Goal: Task Accomplishment & Management: Manage account settings

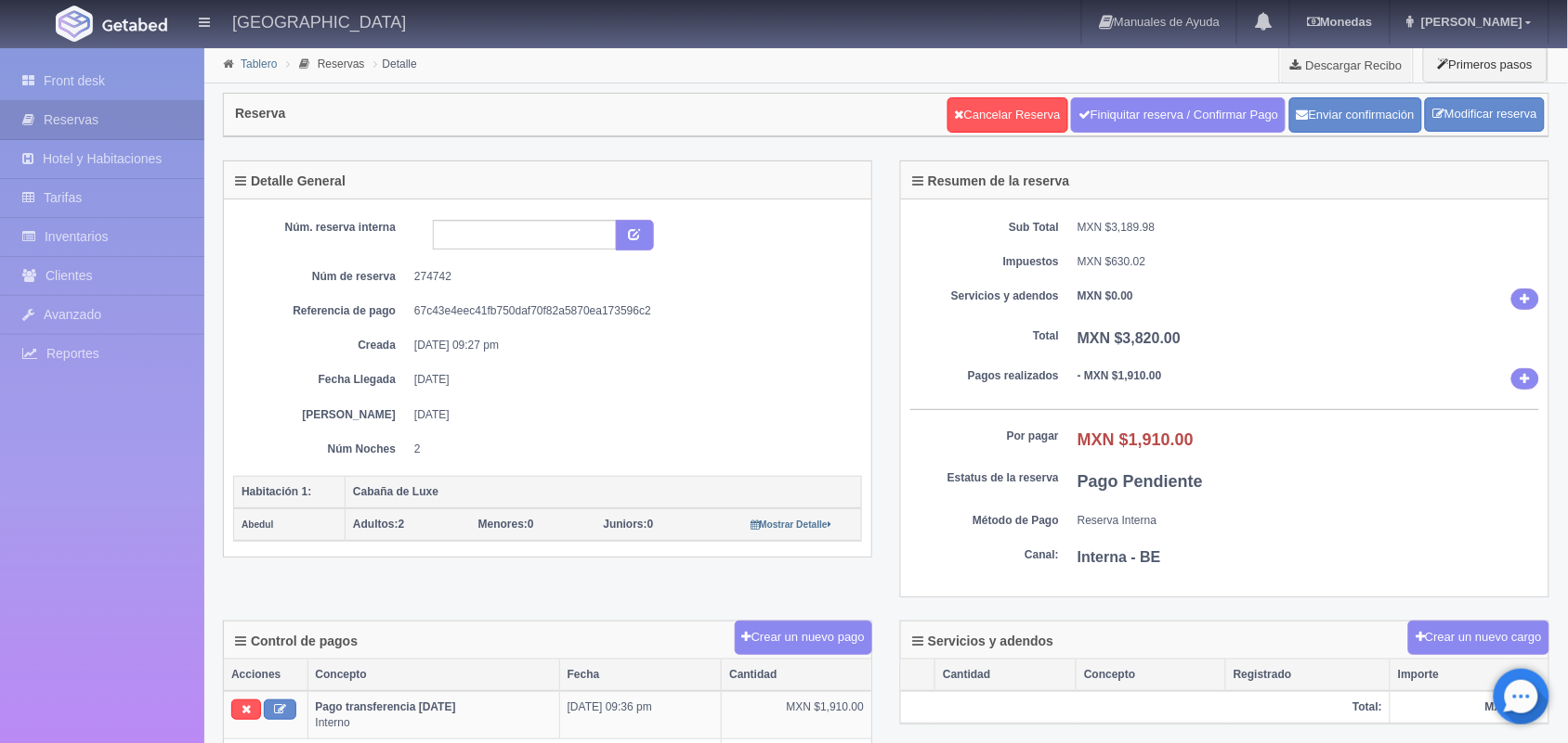
click at [247, 62] on link "Tablero" at bounding box center [258, 64] width 36 height 13
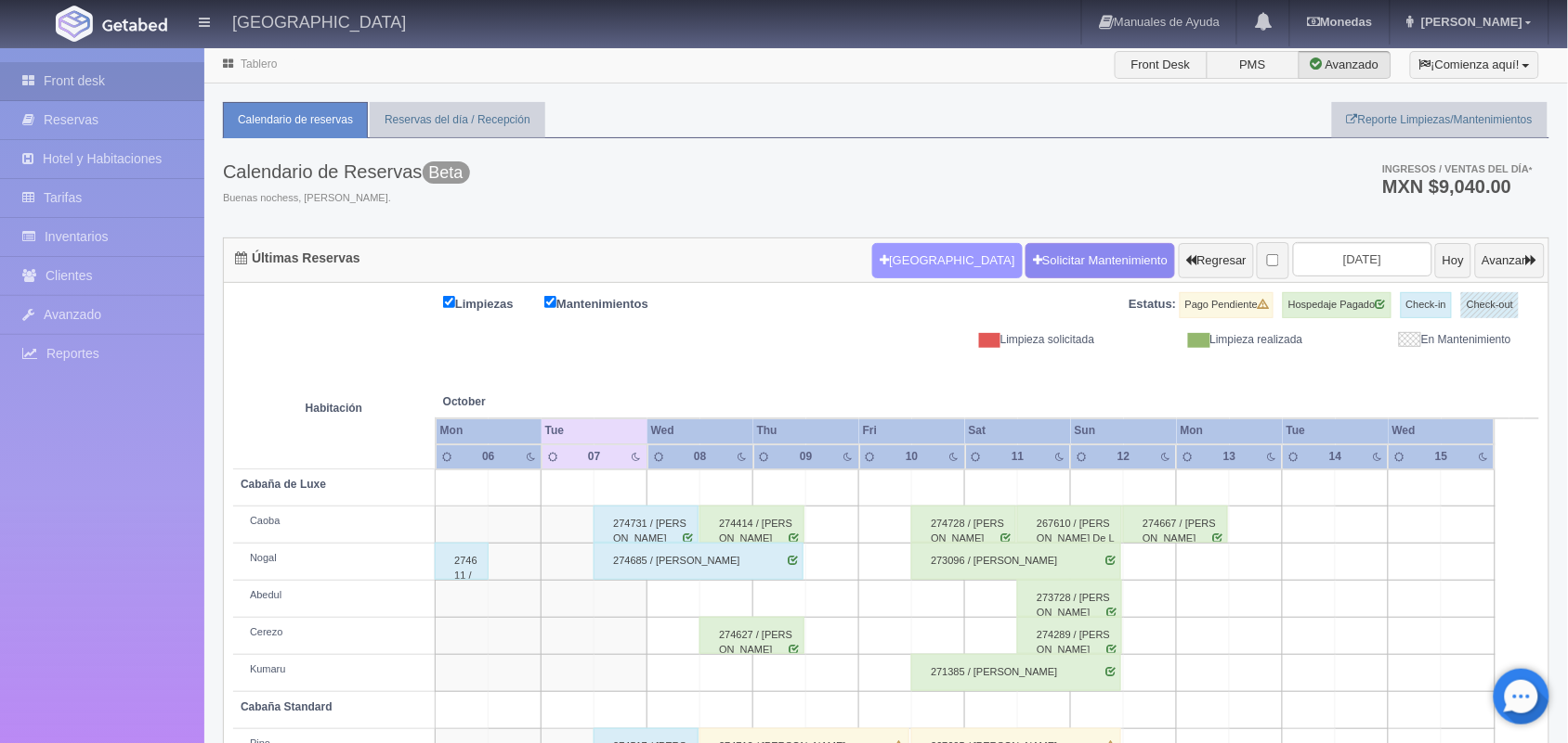
click at [872, 274] on button "[GEOGRAPHIC_DATA]" at bounding box center [946, 261] width 150 height 36
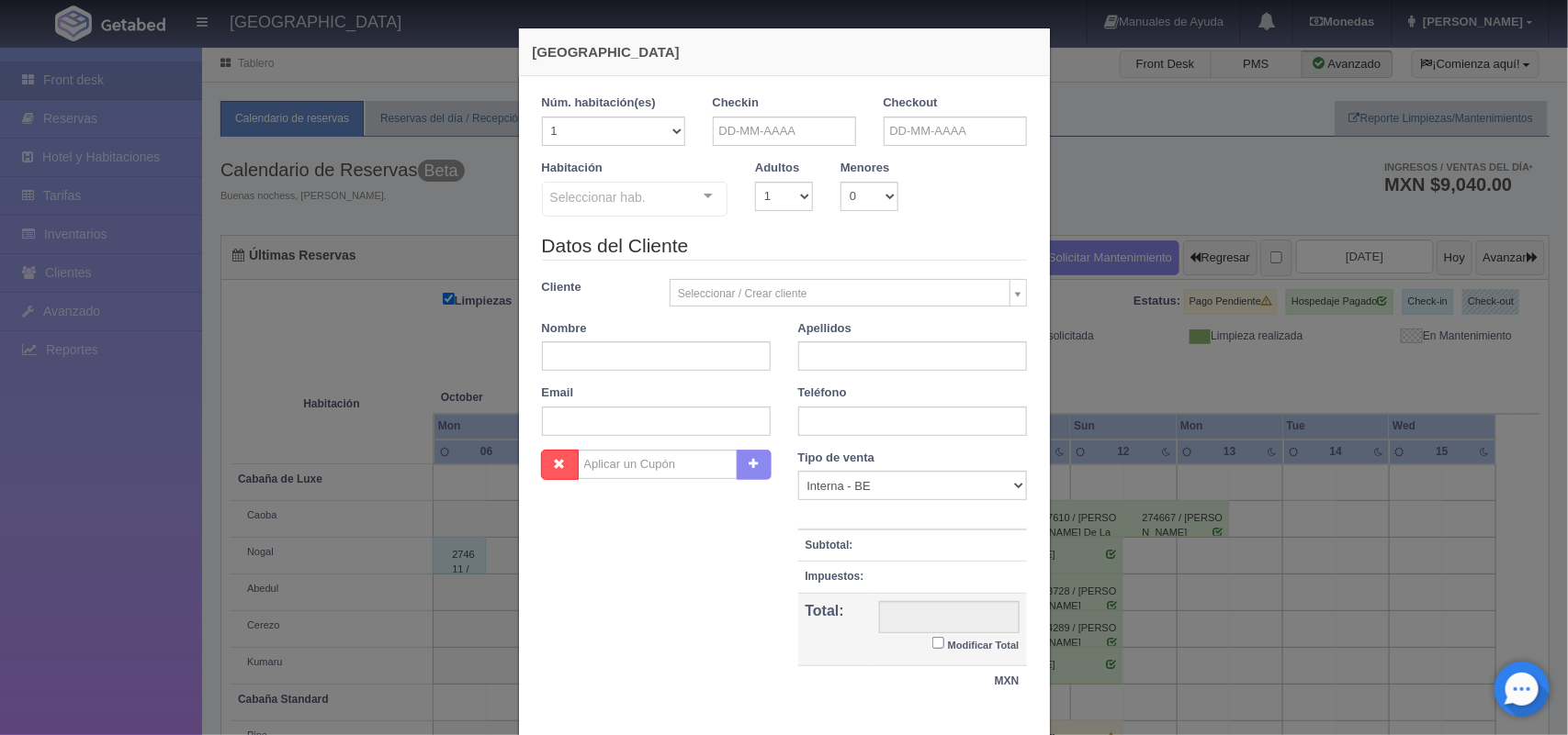
checkbox input "false"
click at [753, 144] on body "Hotel Xacallan Manuales de Ayuda Actualizaciones recientes Monedas Tipo de camb…" at bounding box center [784, 494] width 1568 height 897
click at [772, 246] on link "7" at bounding box center [771, 247] width 24 height 27
type input "07-10-2025"
checkbox input "false"
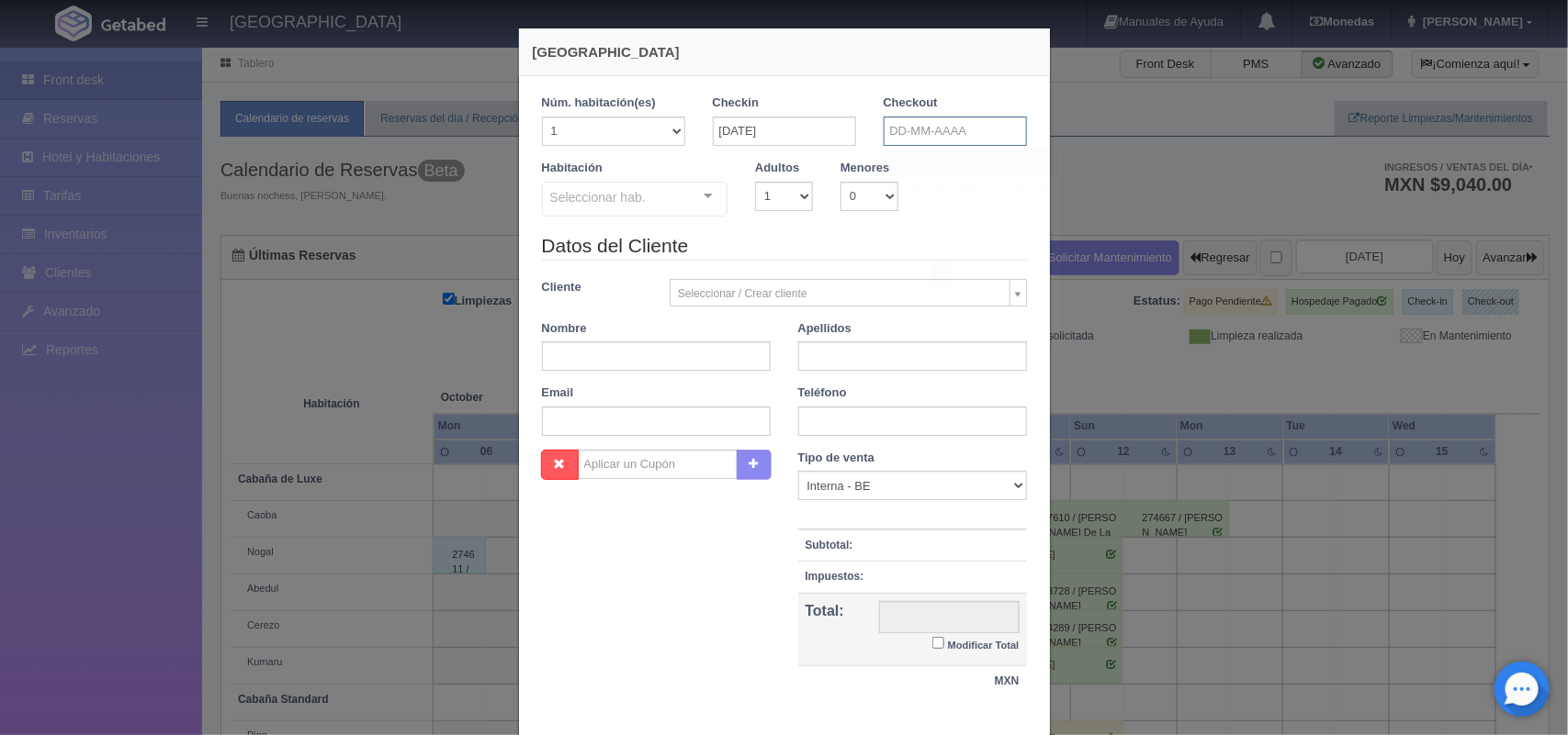
click at [937, 124] on input "text" at bounding box center [955, 131] width 143 height 30
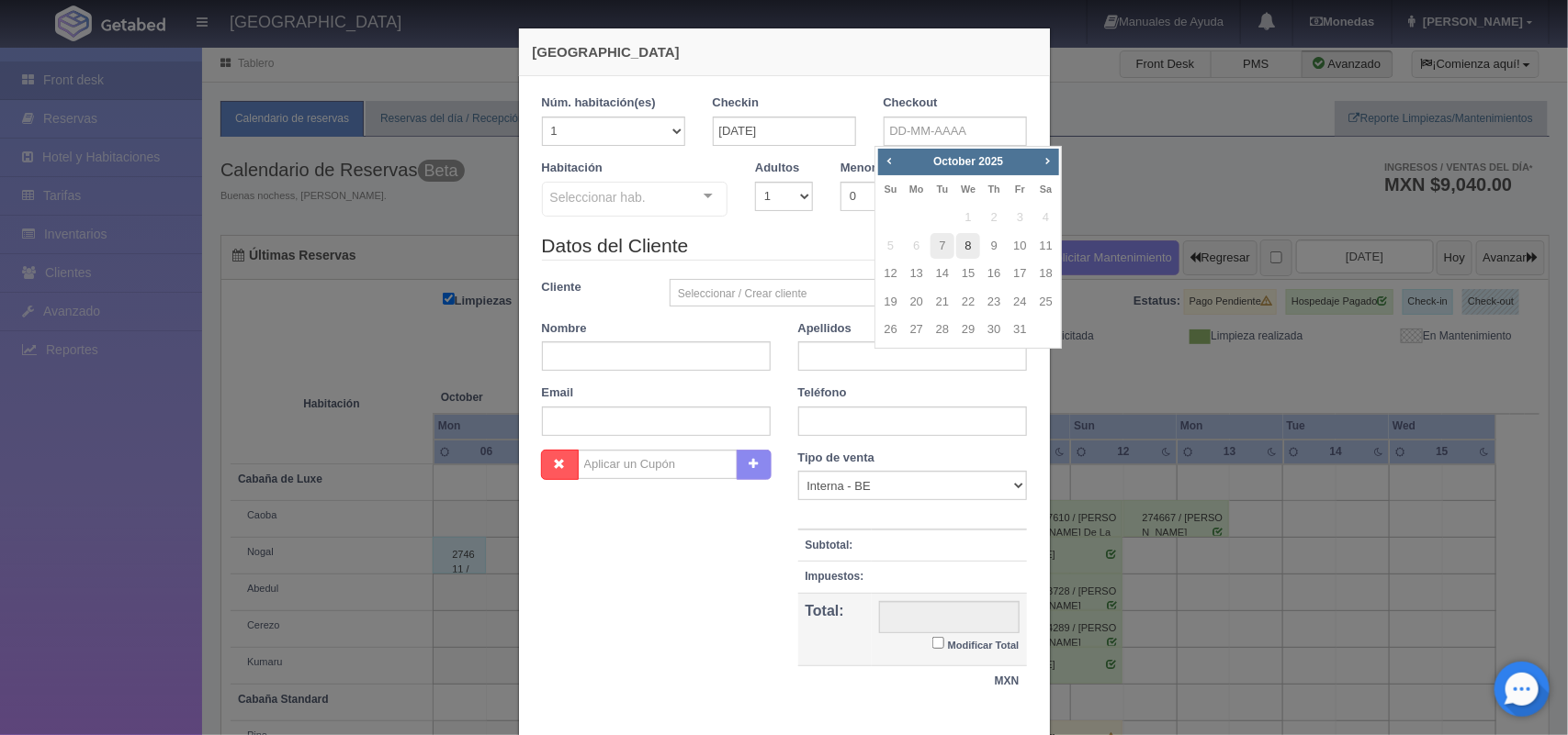
click at [965, 250] on link "8" at bounding box center [968, 247] width 24 height 27
type input "08-10-2025"
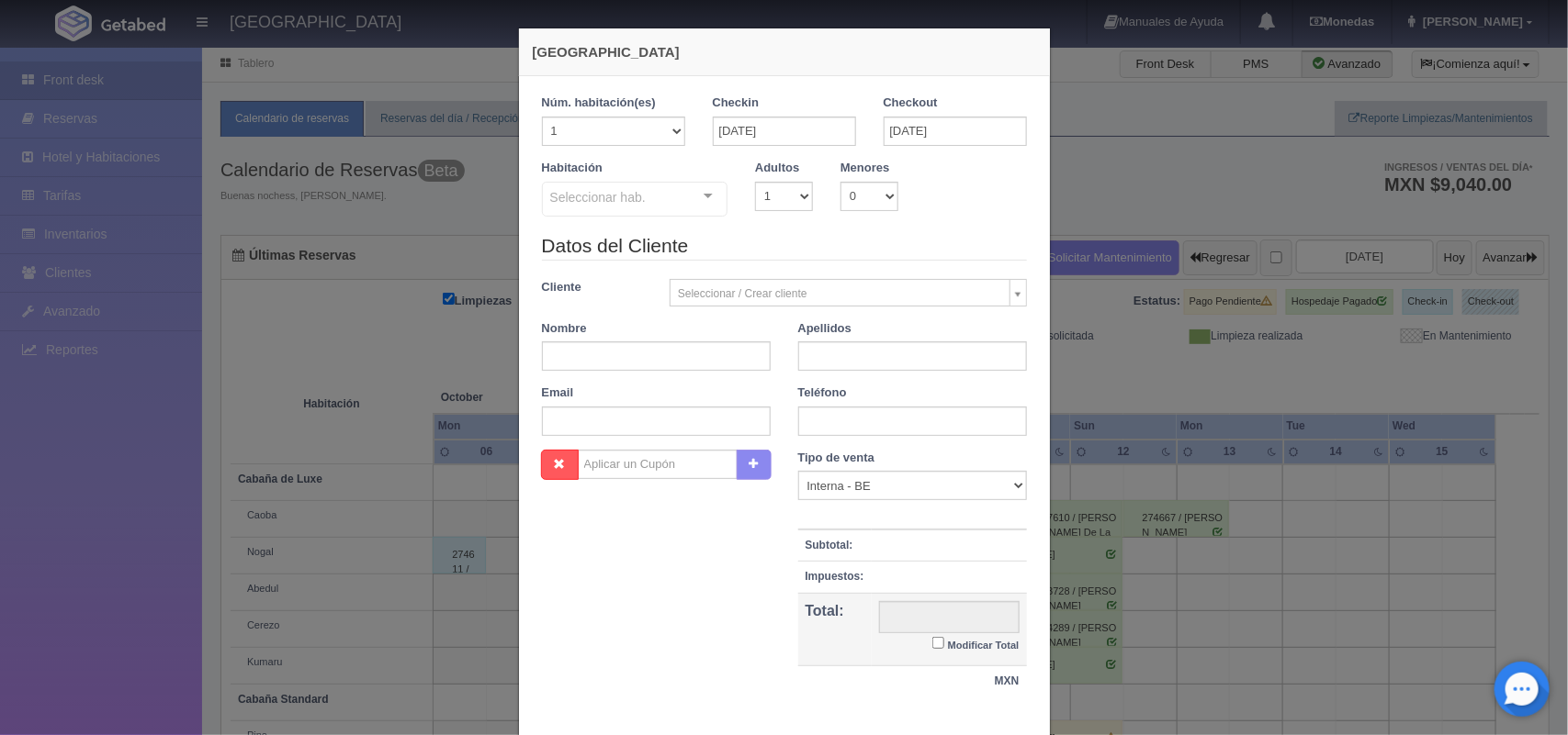
checkbox input "false"
click at [785, 203] on select "1 2 3 4 5 6 7 8 9 10" at bounding box center [784, 196] width 58 height 30
select select "2"
click at [755, 182] on select "1 2 3 4 5 6 7 8 9 10" at bounding box center [784, 196] width 58 height 30
click at [699, 194] on div at bounding box center [708, 196] width 36 height 28
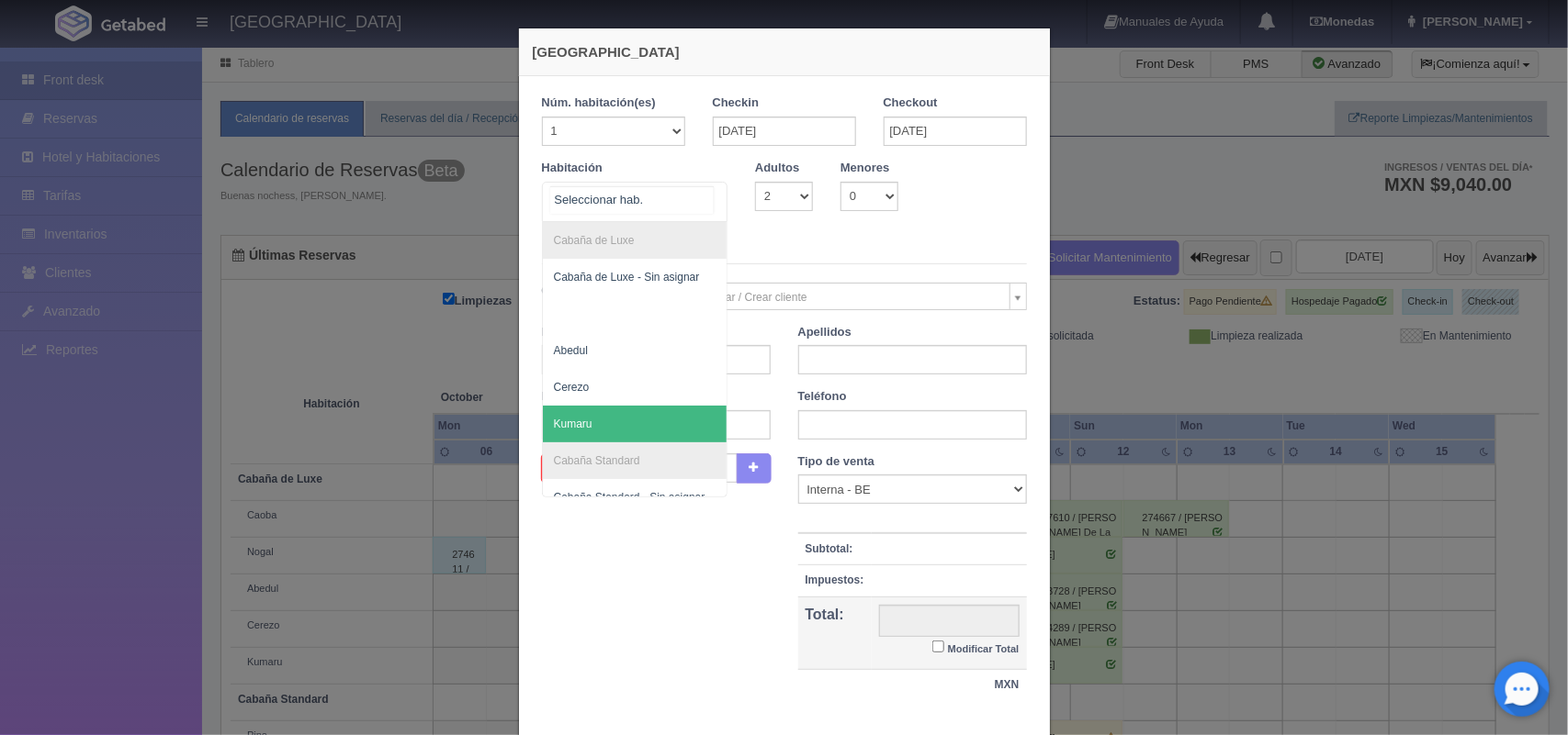
click at [649, 424] on span "Kumaru" at bounding box center [635, 424] width 185 height 36
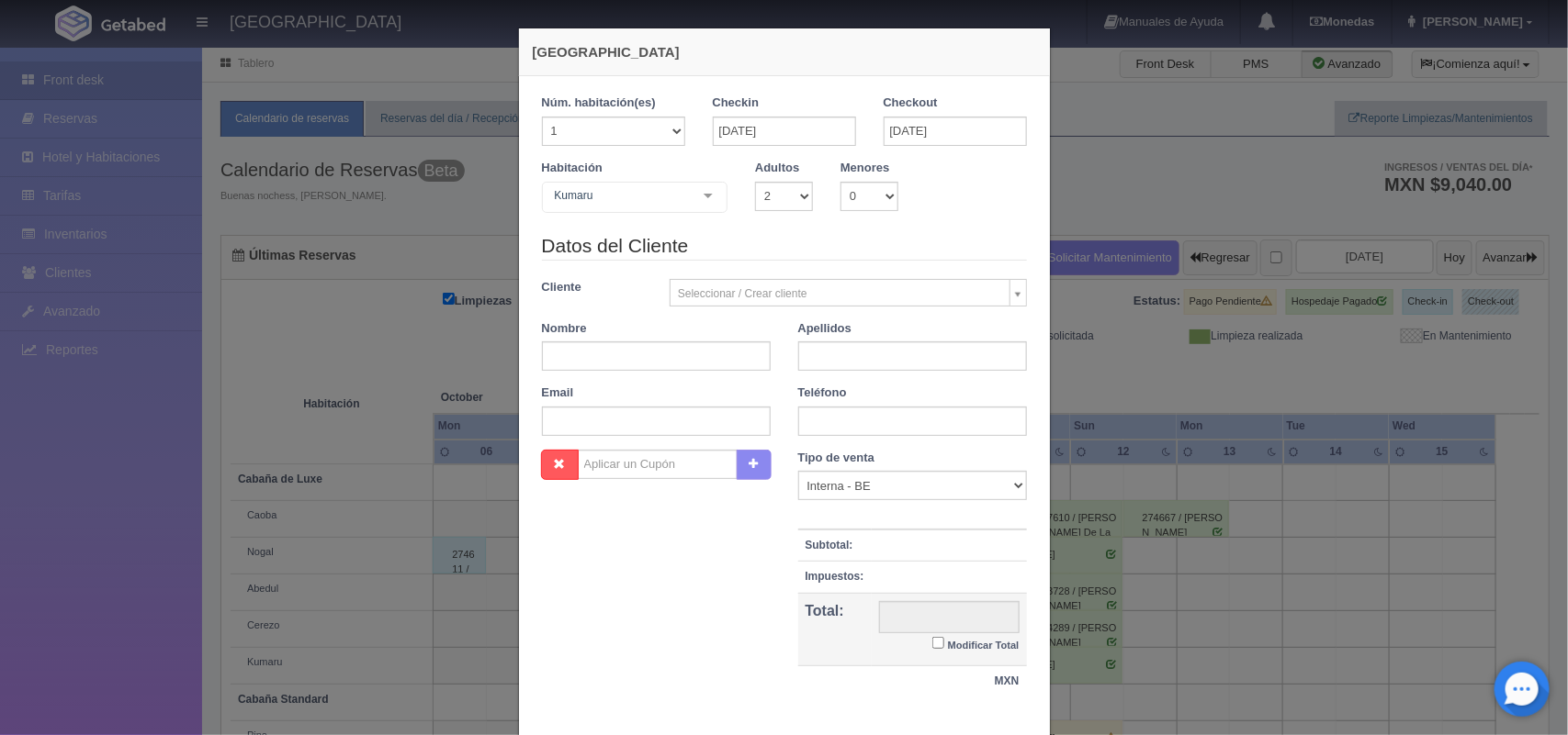
checkbox input "false"
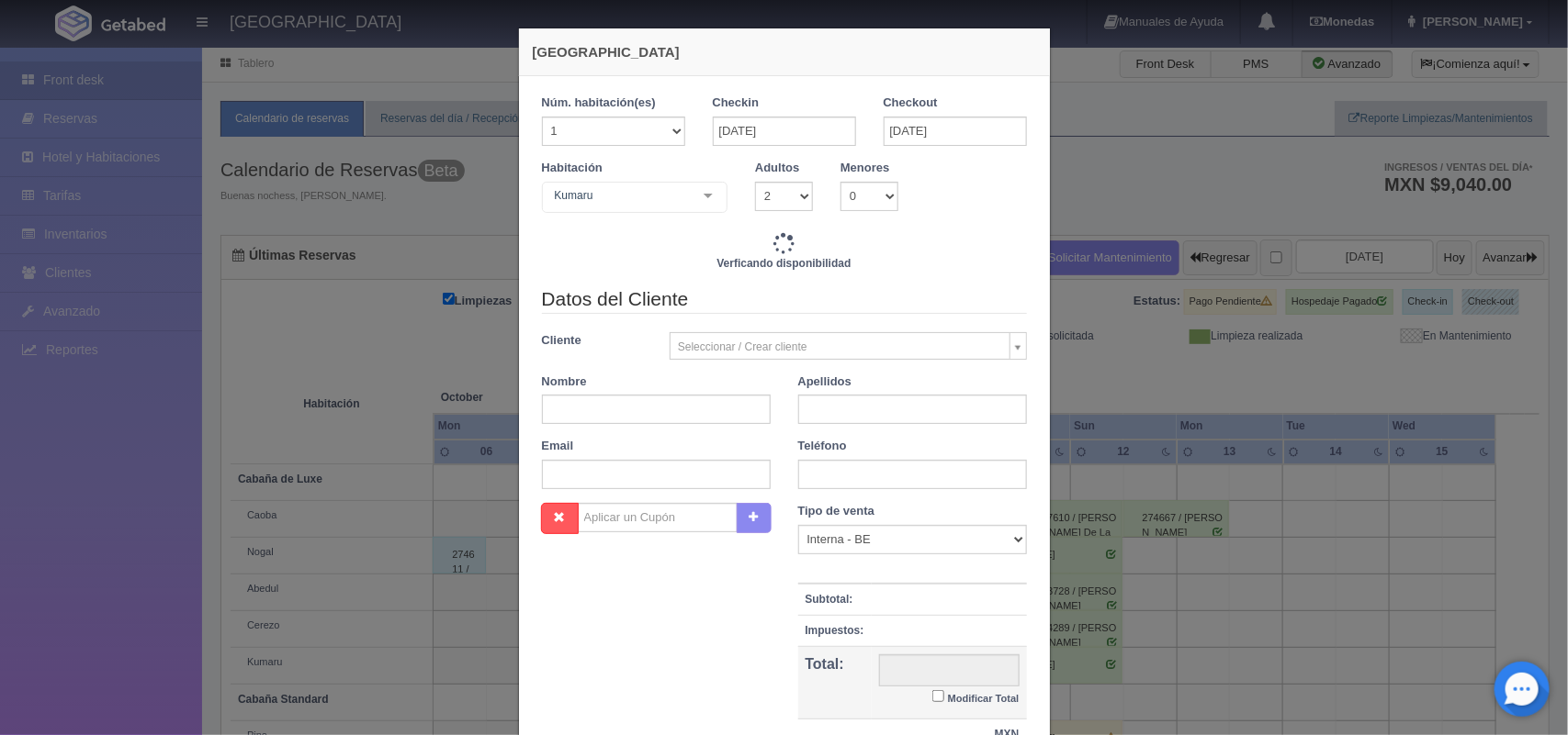
type input "1500.00"
checkbox input "false"
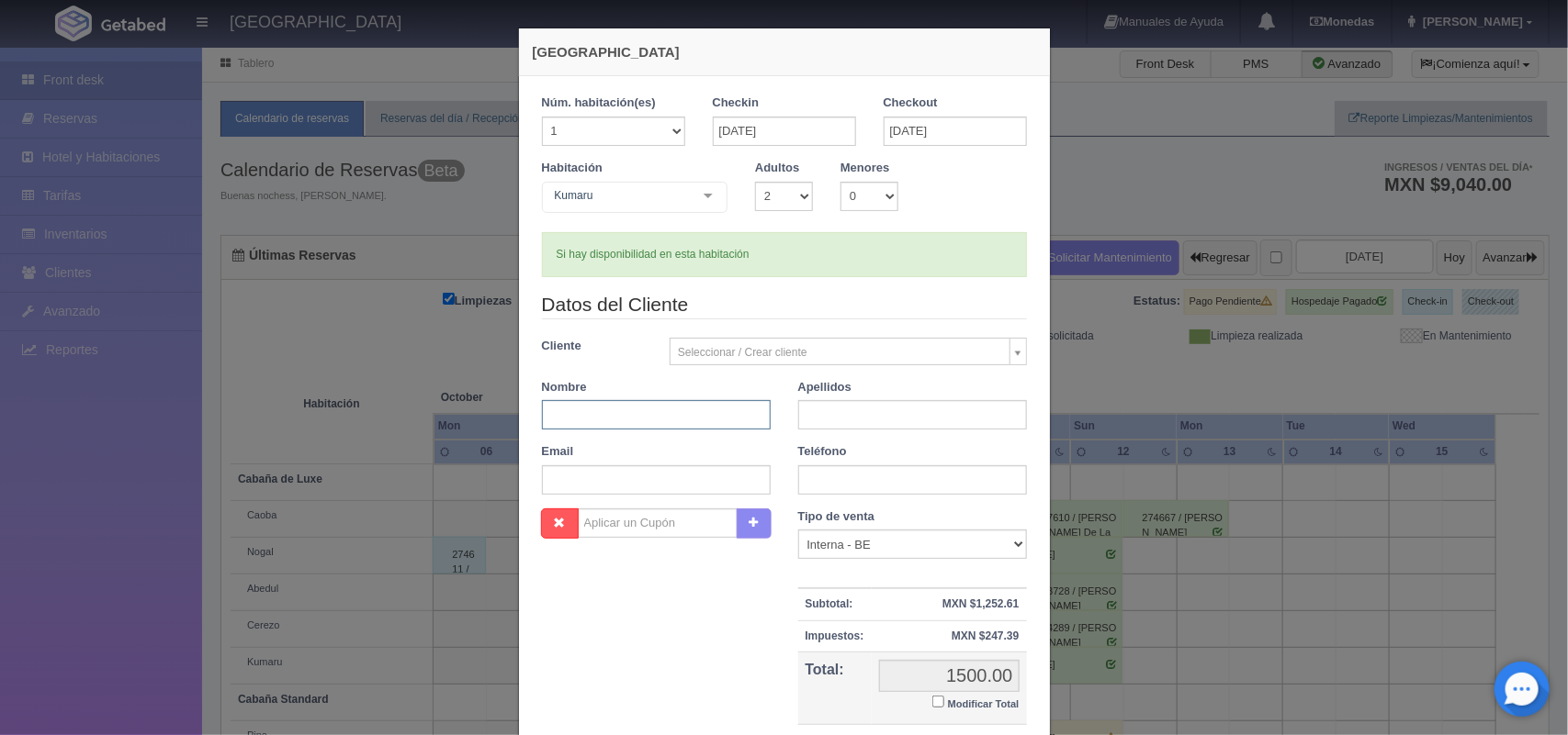
click at [649, 424] on input "text" at bounding box center [656, 415] width 229 height 30
type input "Armando"
click at [865, 415] on input "text" at bounding box center [912, 415] width 229 height 30
type input "Mendoza Arenas"
click at [875, 485] on input "text" at bounding box center [912, 480] width 229 height 30
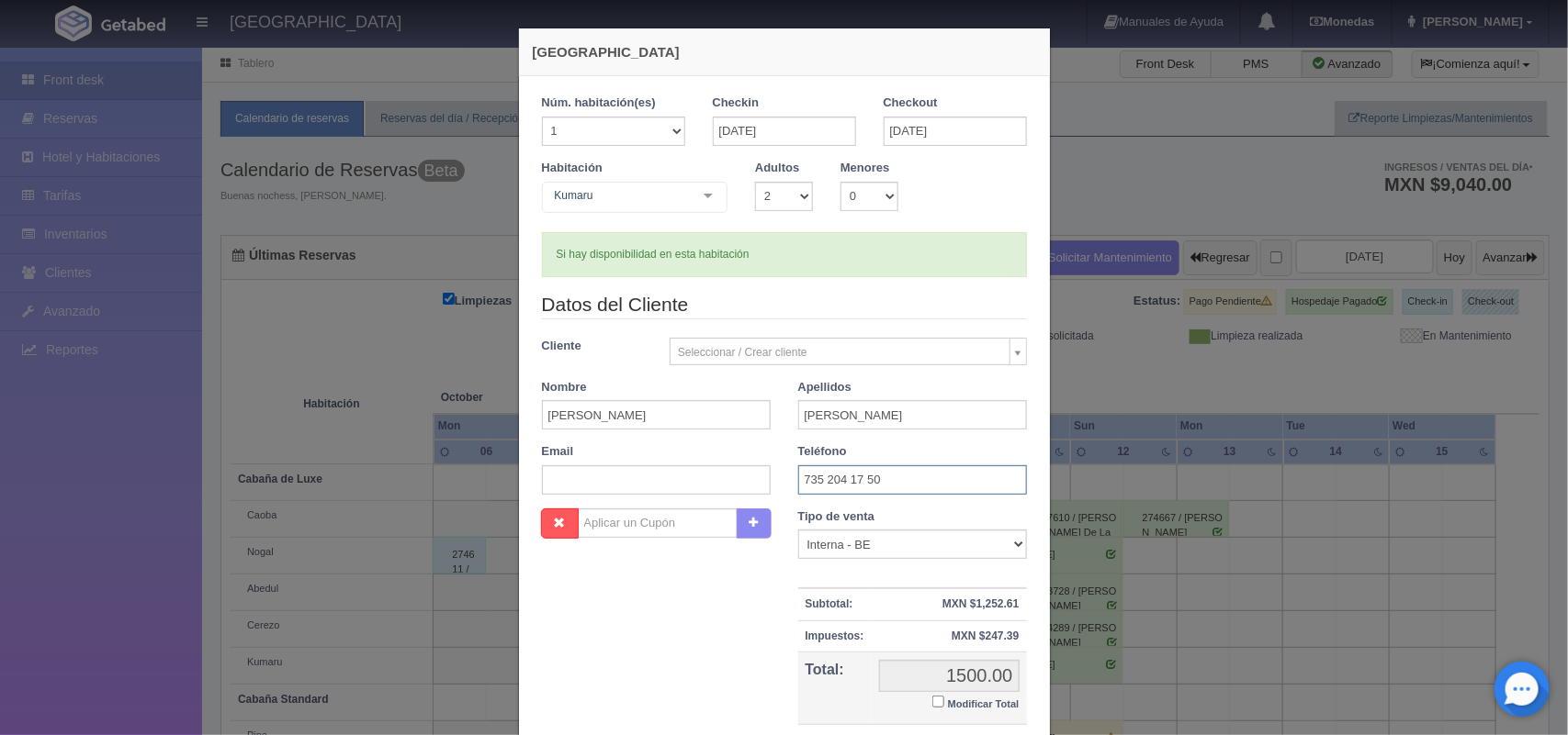
type input "735 204 17 50"
click at [932, 704] on input "Modificar Total" at bounding box center [938, 702] width 11 height 11
checkbox input "true"
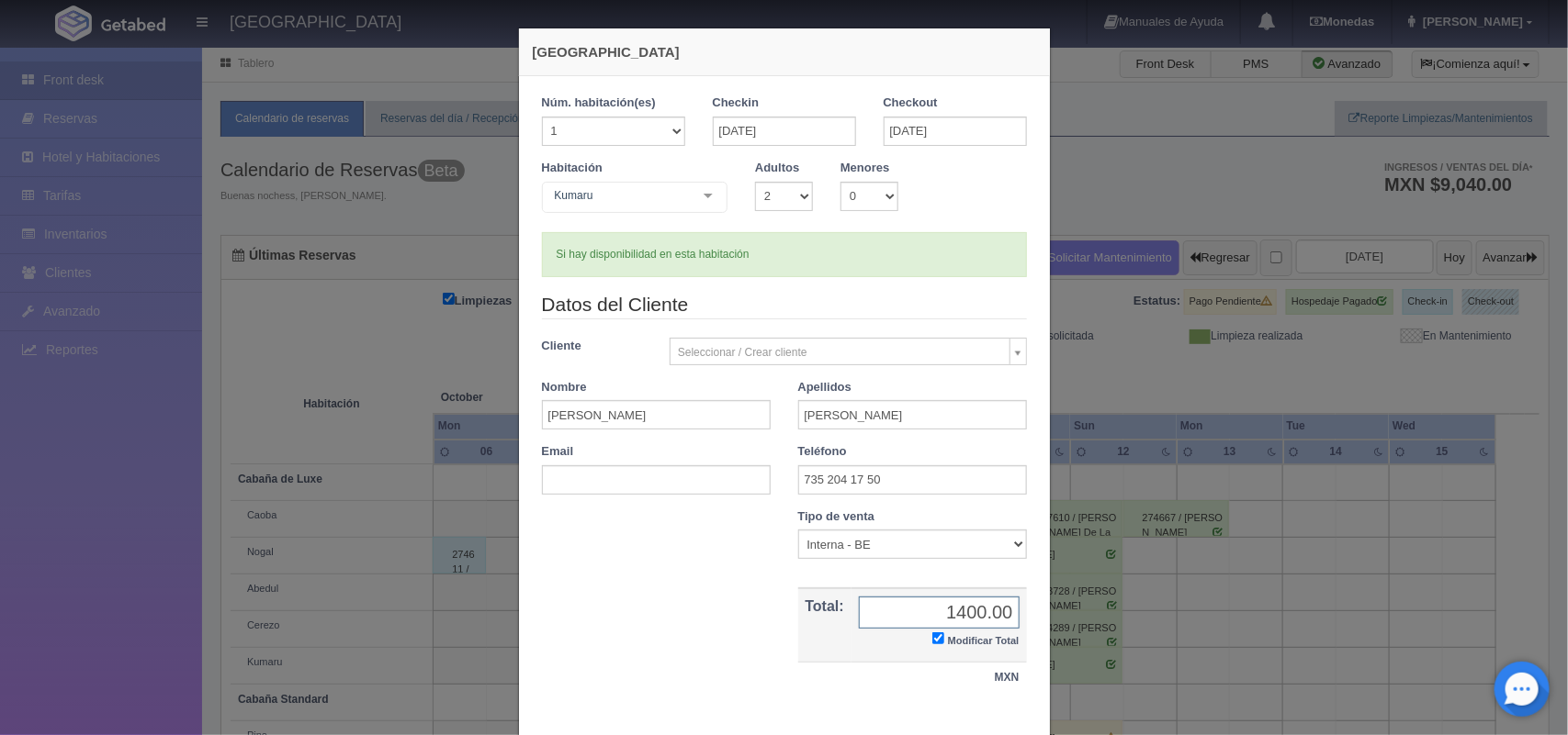
scroll to position [105, 0]
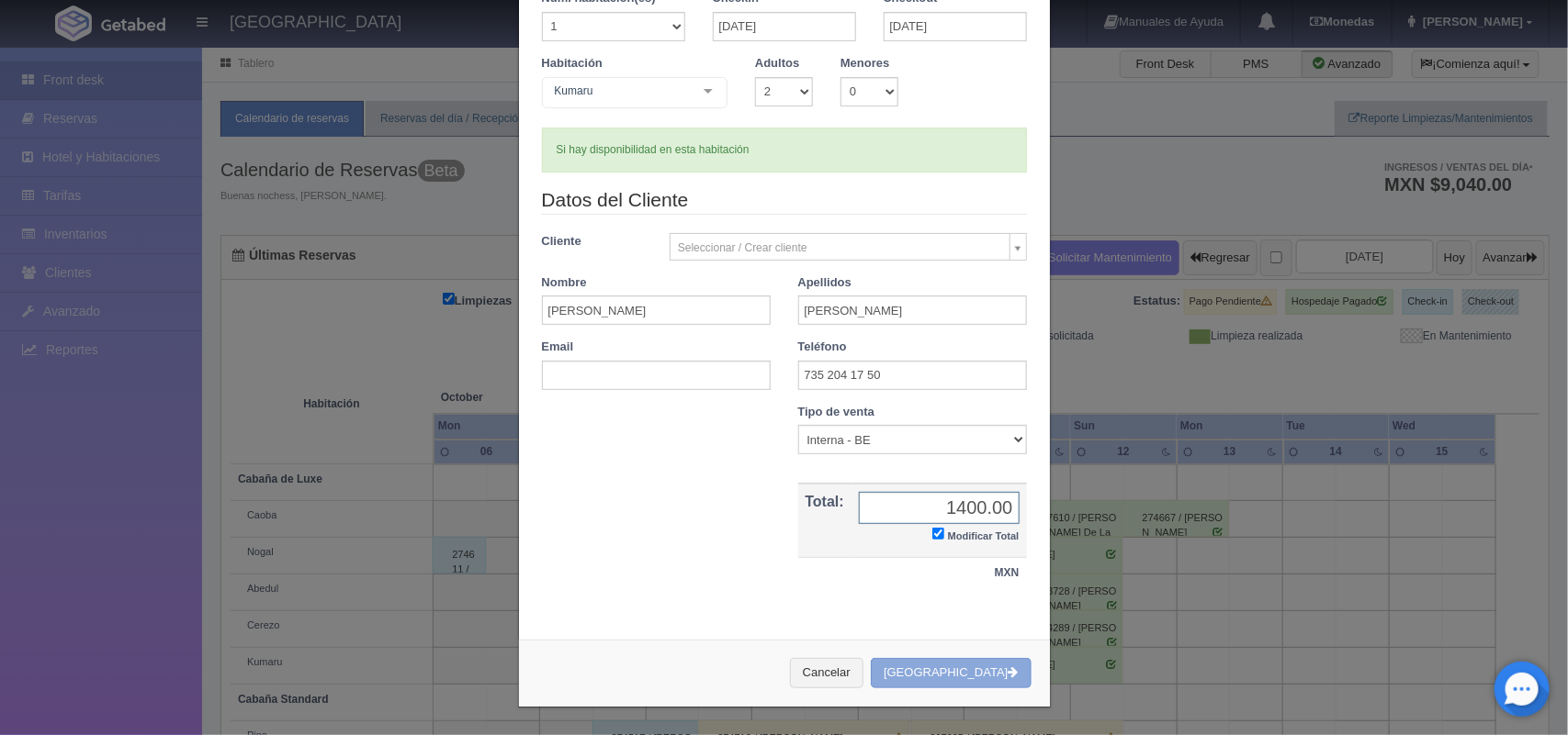
type input "1400.00"
click at [973, 675] on button "[GEOGRAPHIC_DATA]" at bounding box center [950, 674] width 160 height 31
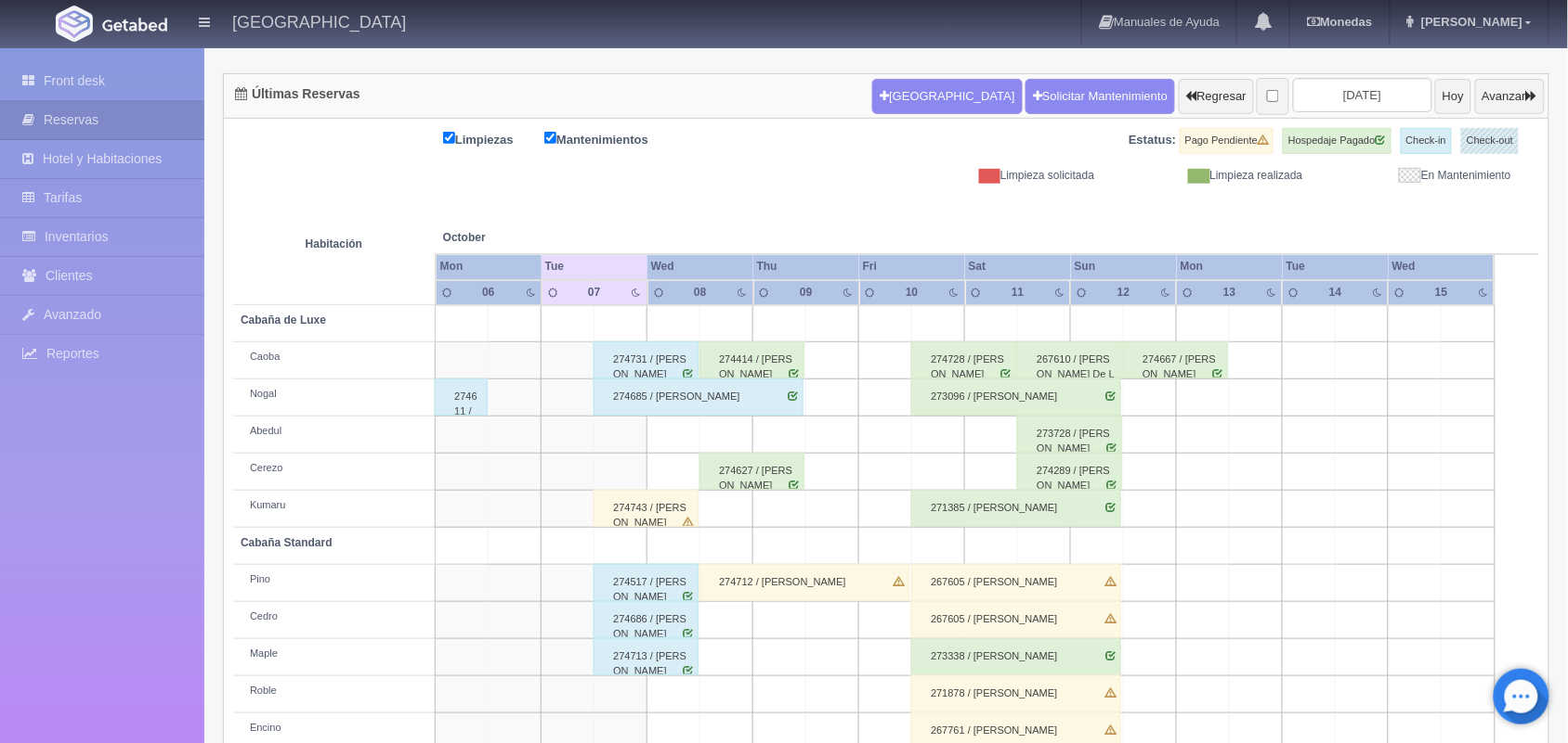
scroll to position [211, 0]
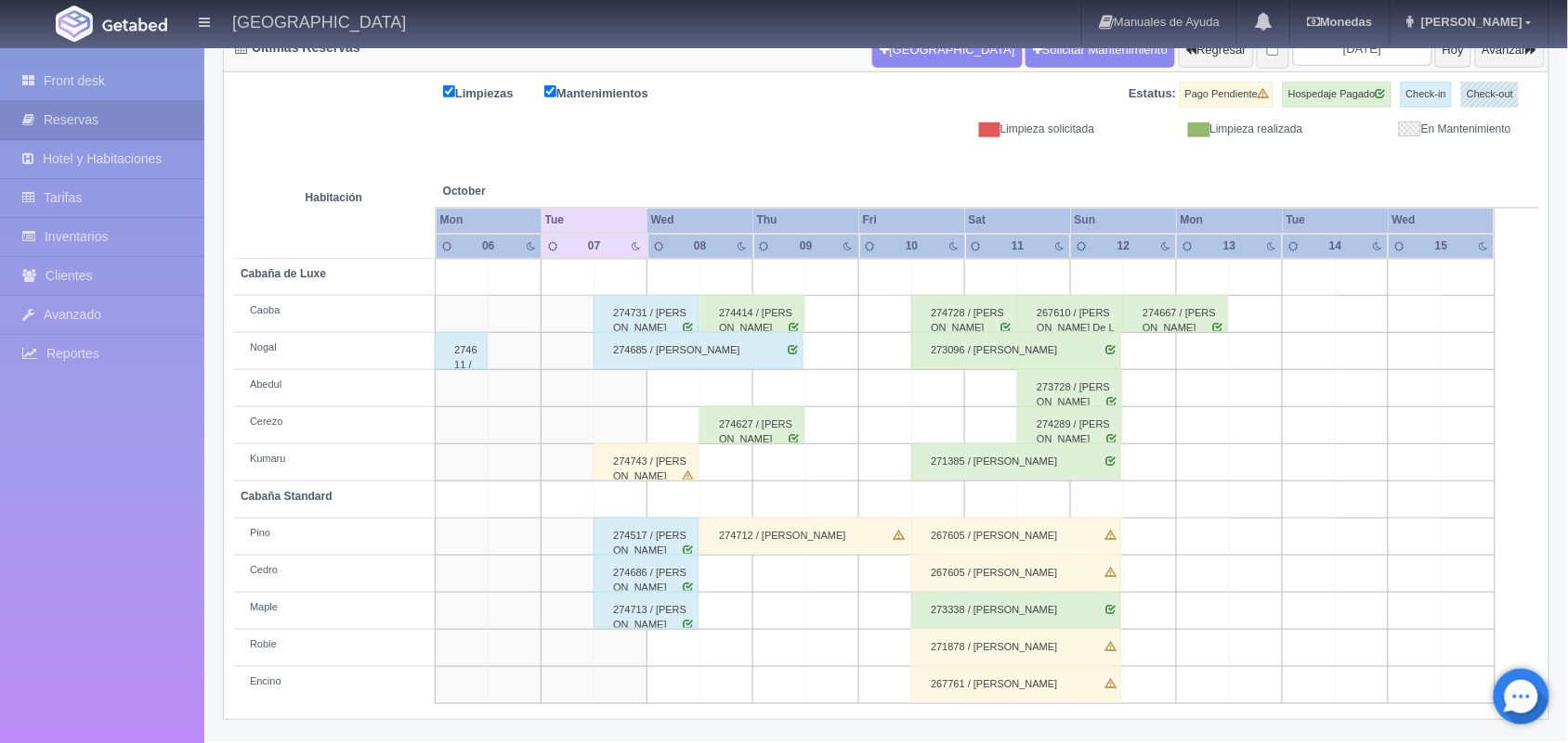
click at [760, 321] on div "274414 / [PERSON_NAME]" at bounding box center [751, 313] width 105 height 37
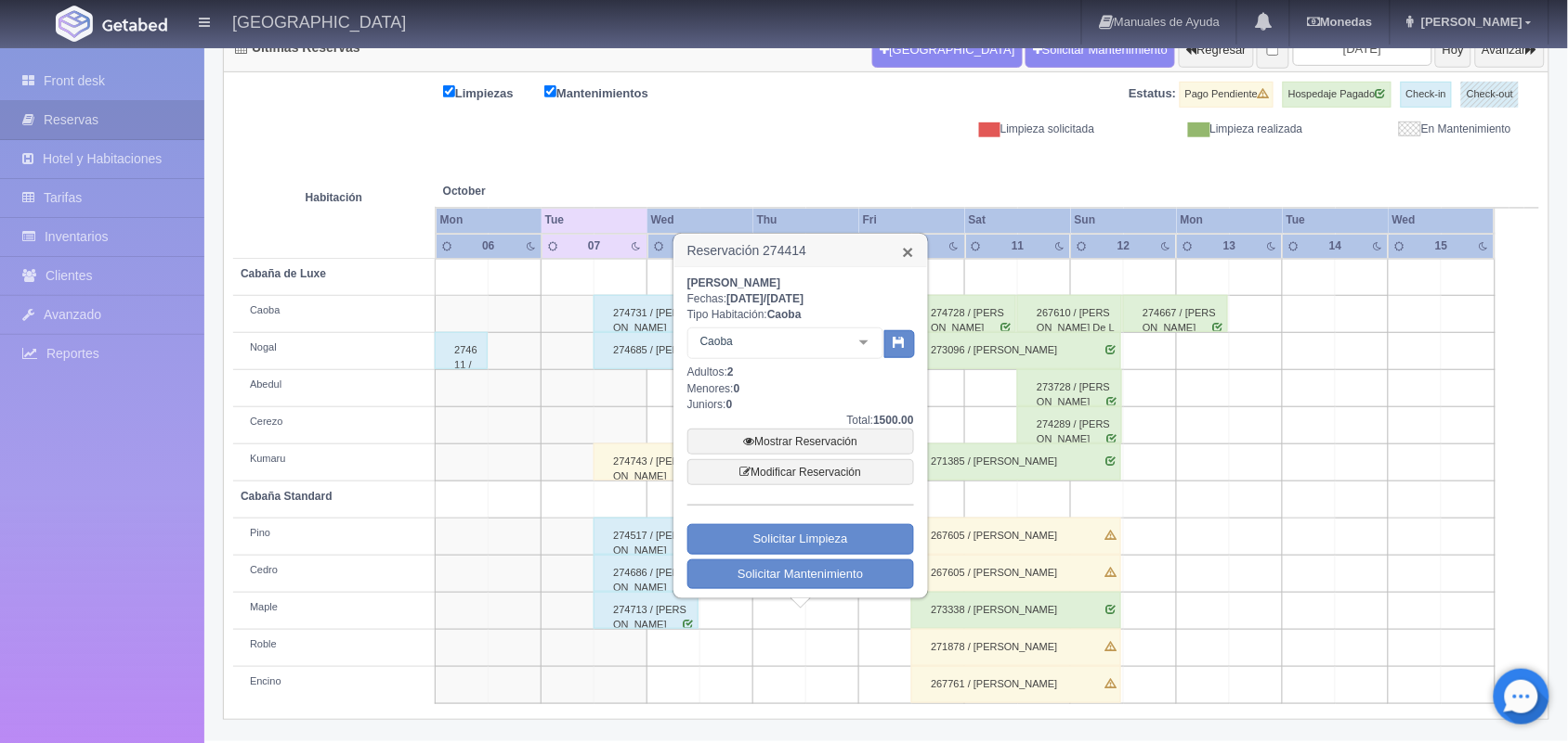
click at [910, 252] on link "×" at bounding box center [908, 252] width 12 height 19
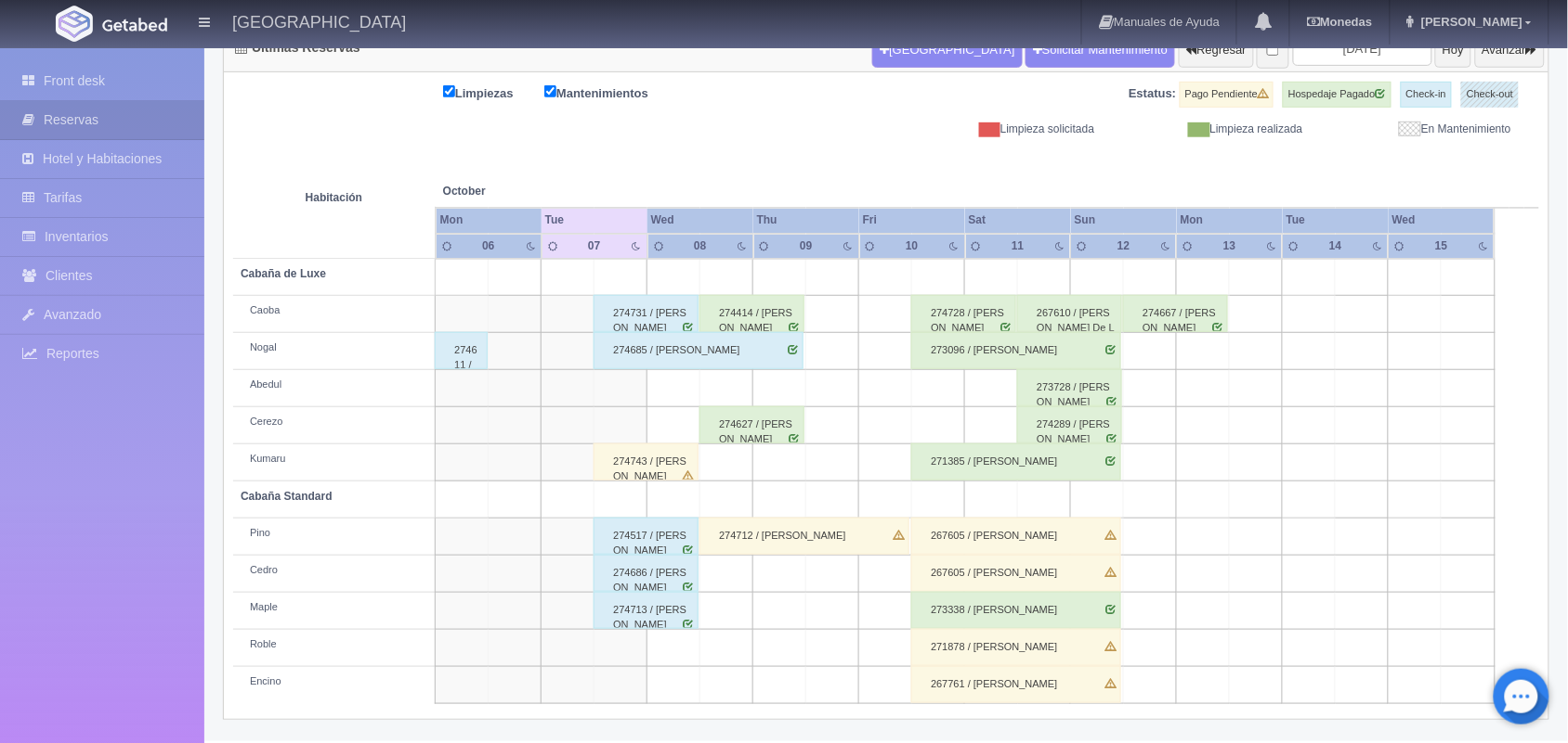
click at [651, 470] on div "274743 / [PERSON_NAME]" at bounding box center [646, 462] width 105 height 37
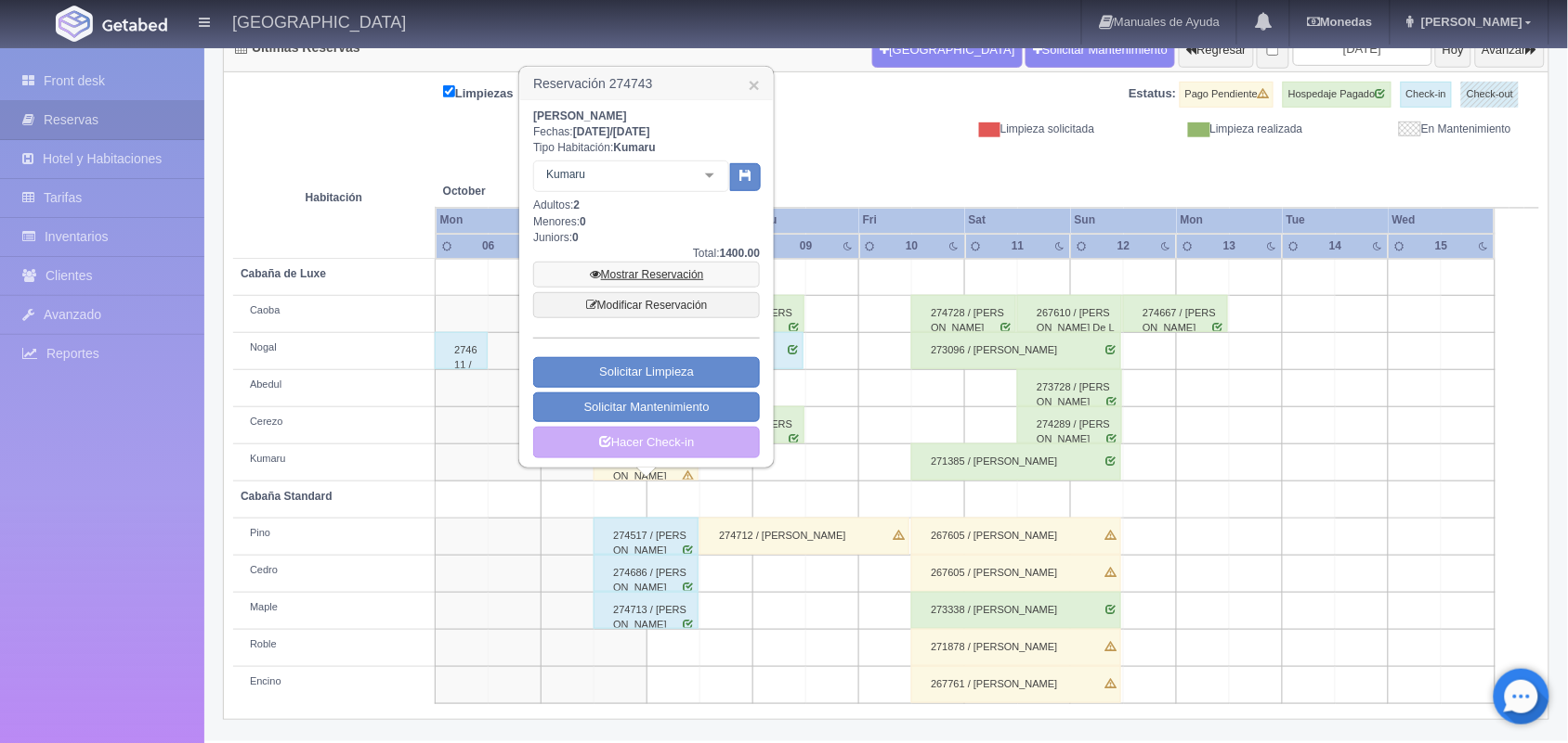
click at [642, 274] on link "Mostrar Reservación" at bounding box center [646, 274] width 226 height 26
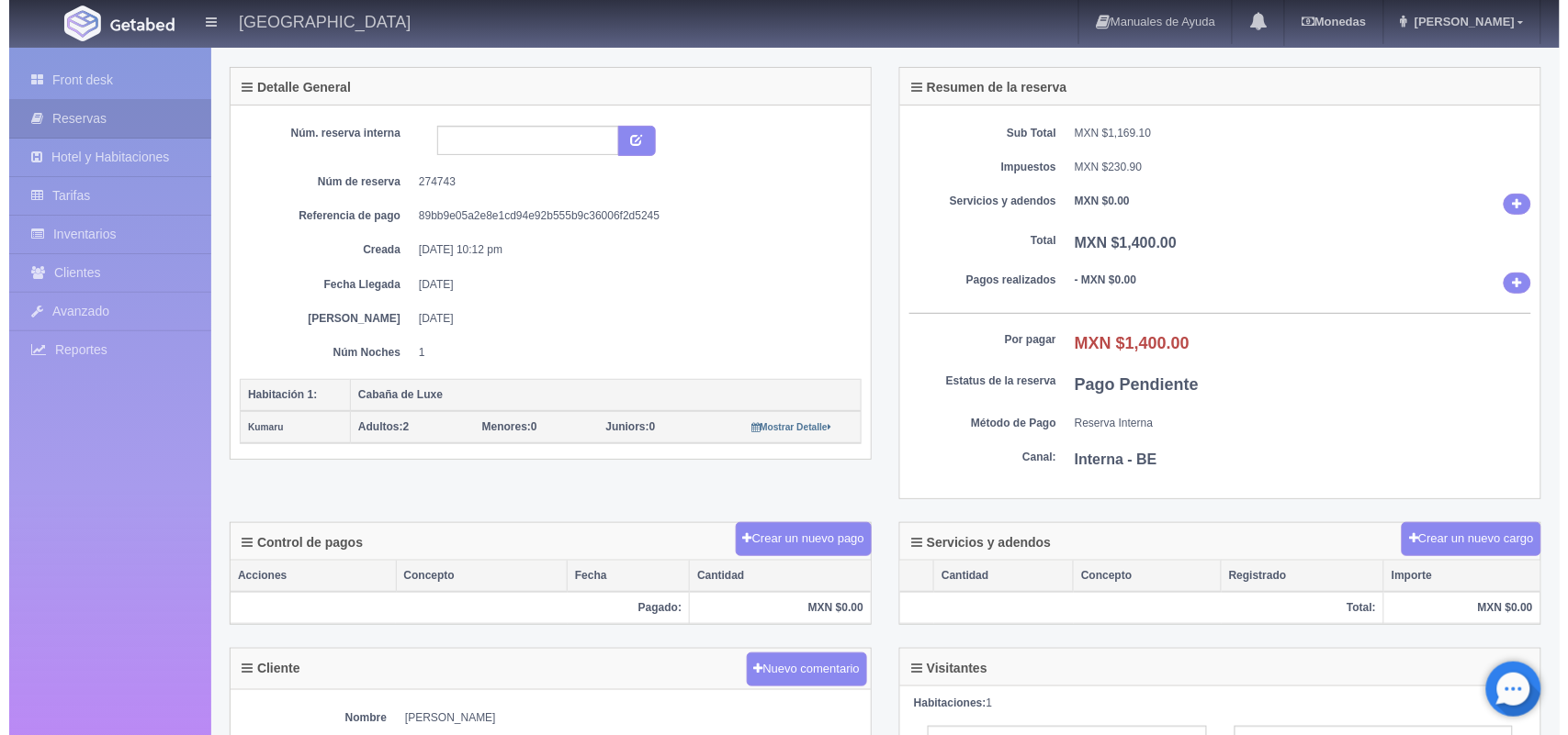
scroll to position [138, 0]
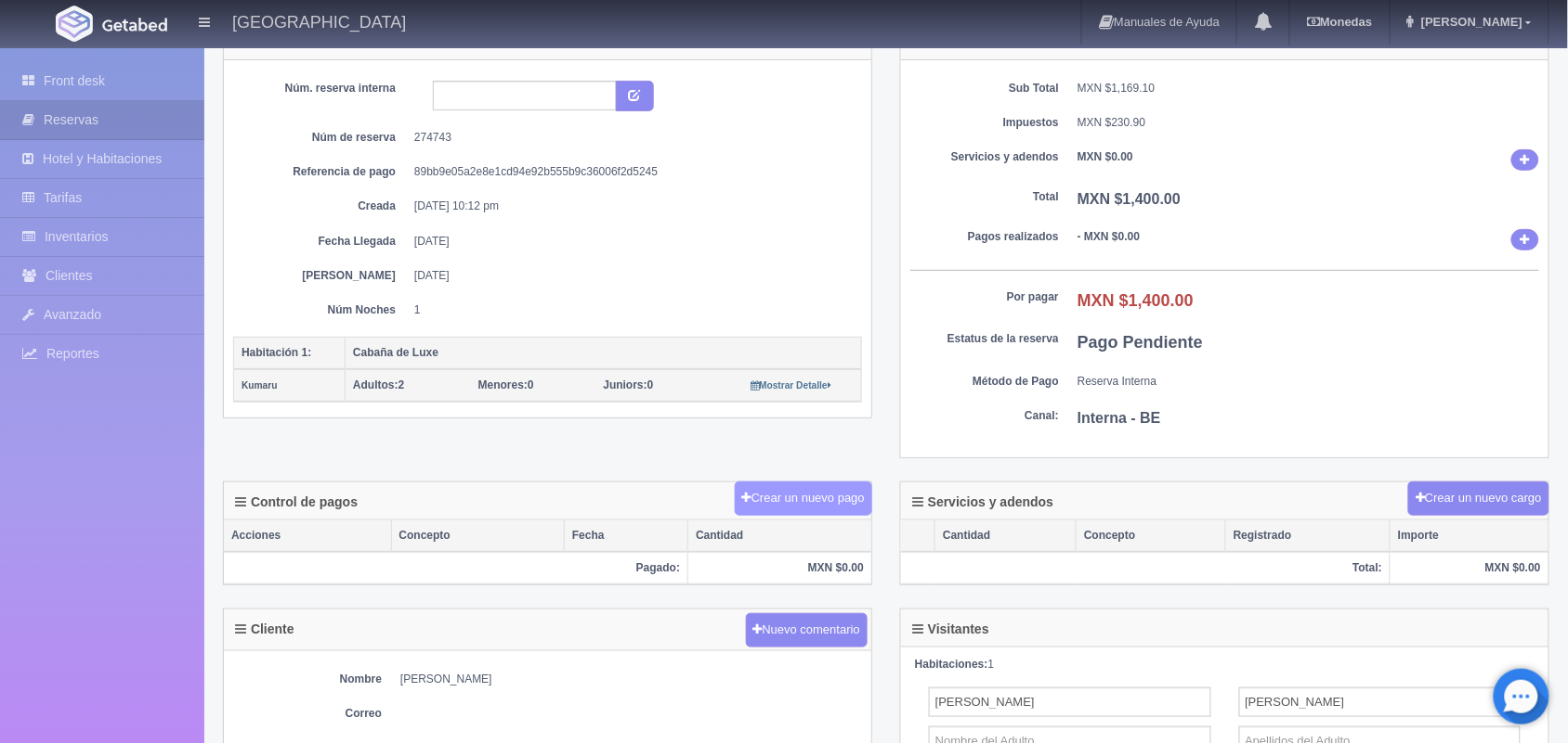
click at [824, 498] on button "Crear un nuevo pago" at bounding box center [803, 500] width 137 height 35
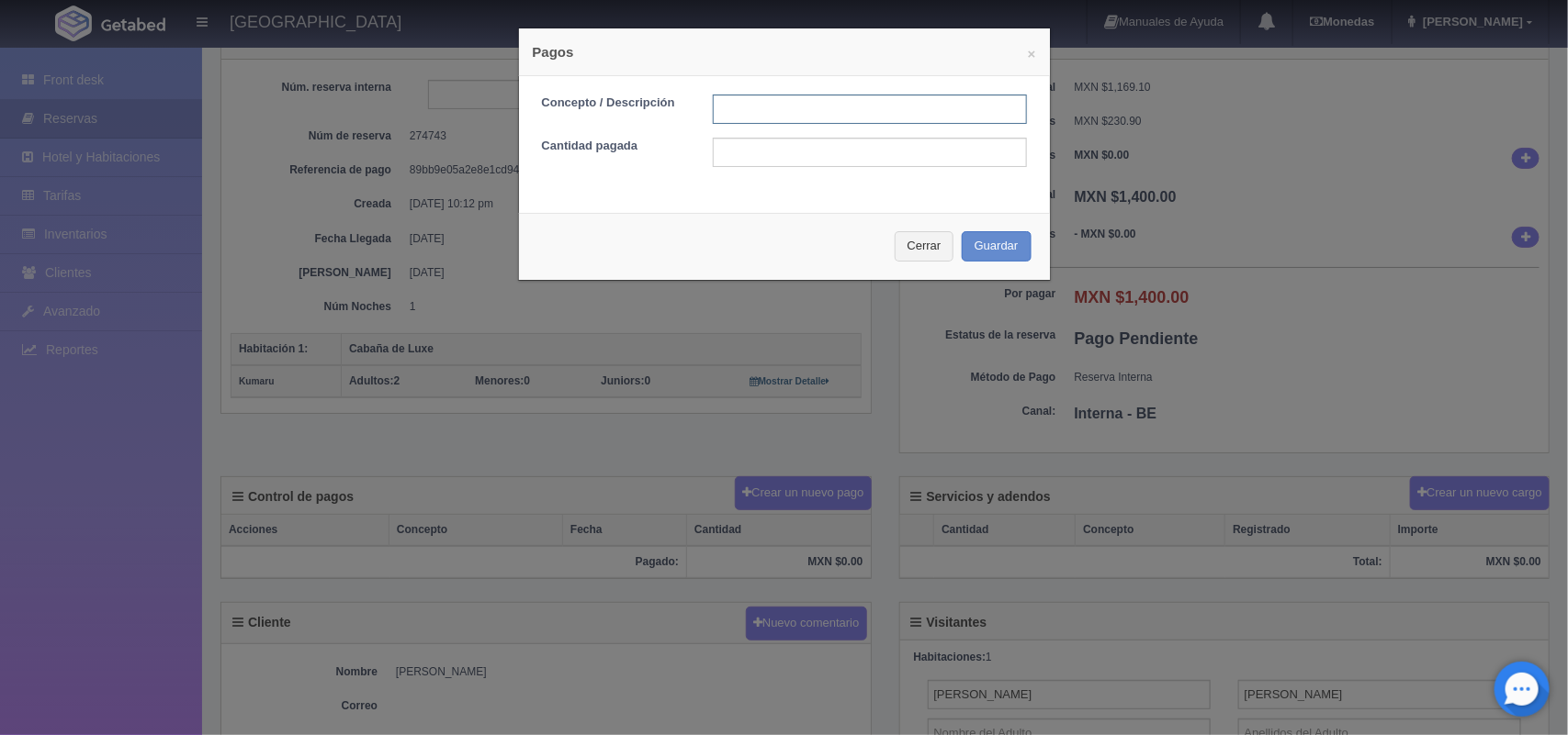
click at [855, 104] on input "text" at bounding box center [869, 109] width 315 height 30
type input "pago con tarjeta 07/10/2025"
click at [834, 152] on input "text" at bounding box center [869, 152] width 315 height 30
type input "700.00"
click at [985, 249] on button "Guardar" at bounding box center [996, 247] width 70 height 31
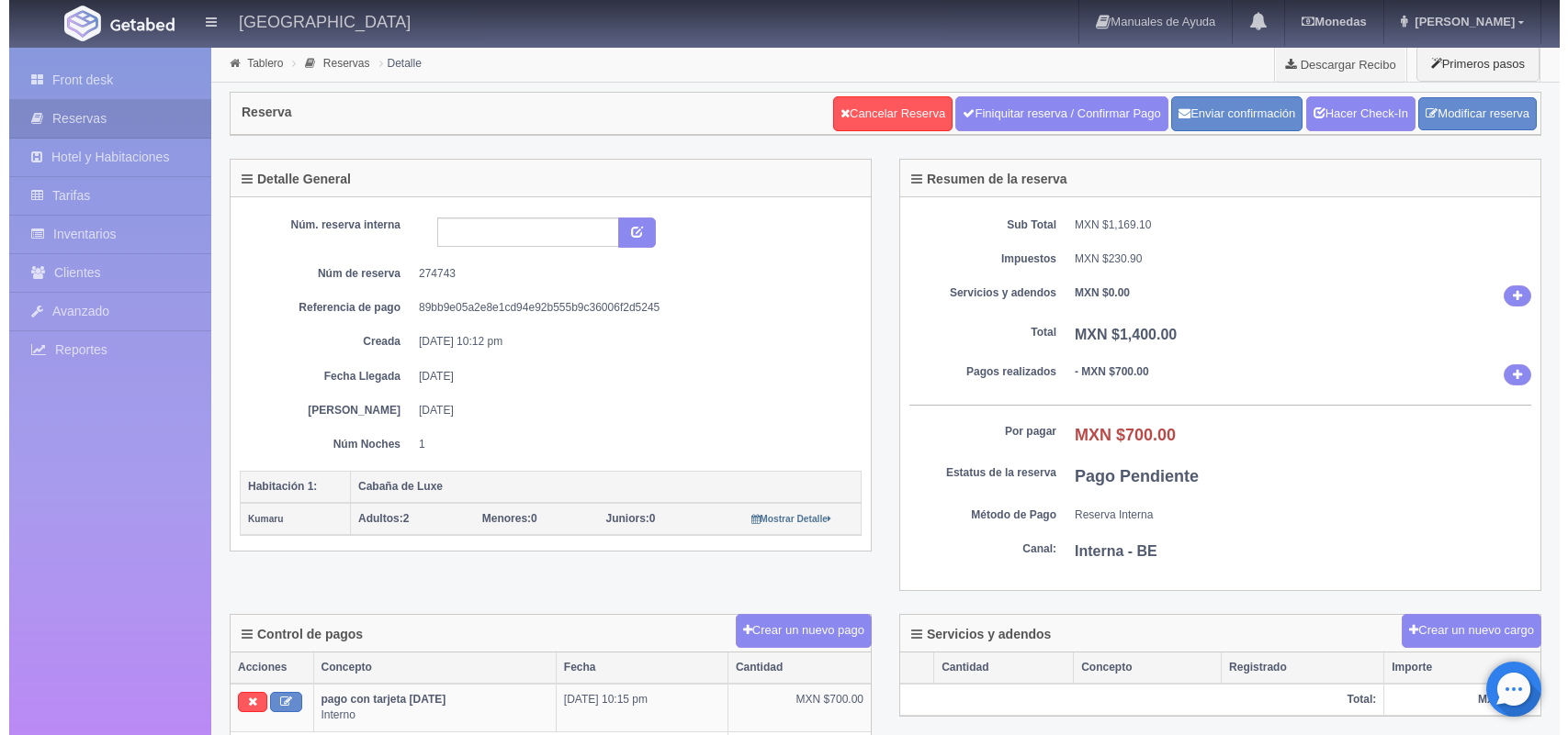
scroll to position [138, 0]
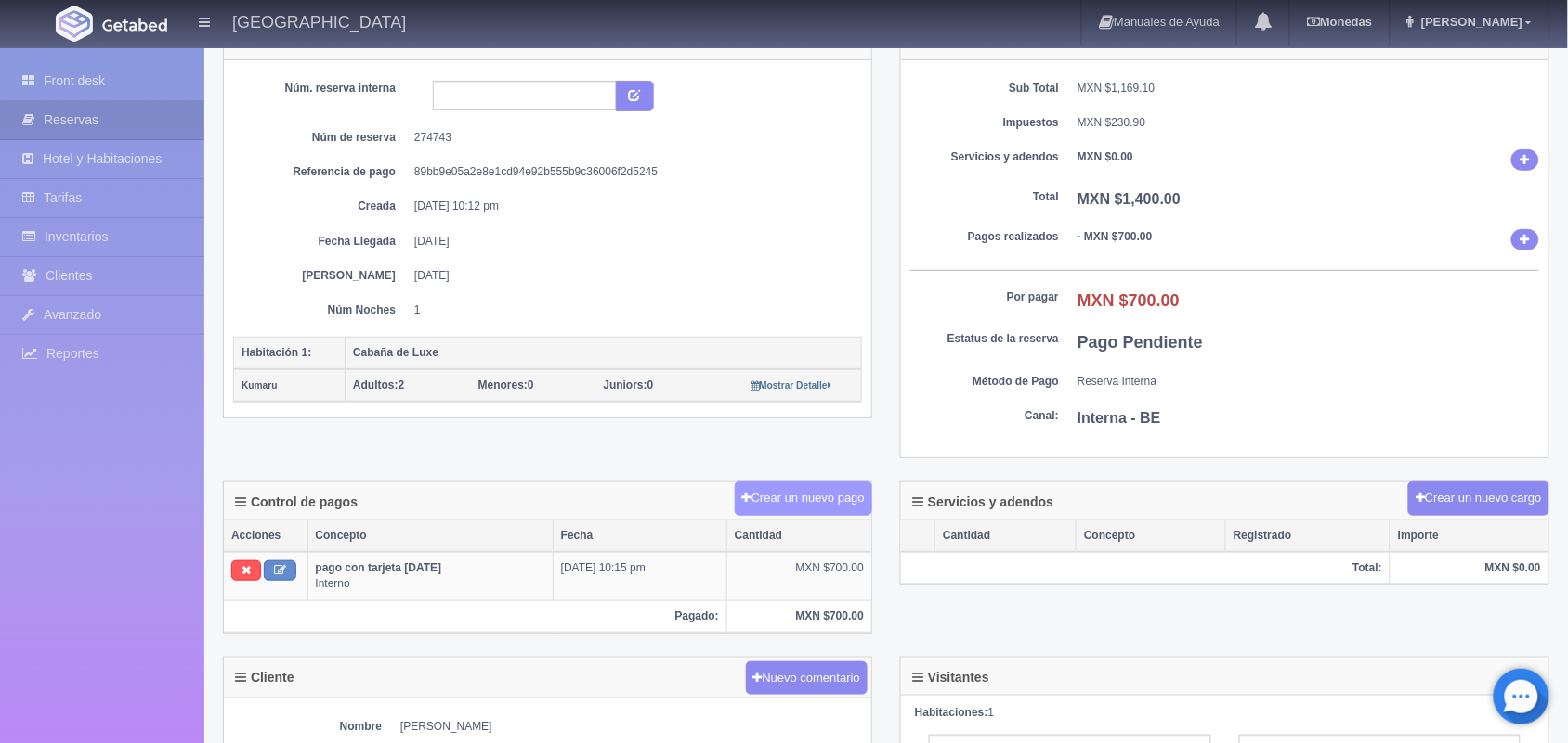
click at [777, 502] on button "Crear un nuevo pago" at bounding box center [803, 500] width 137 height 35
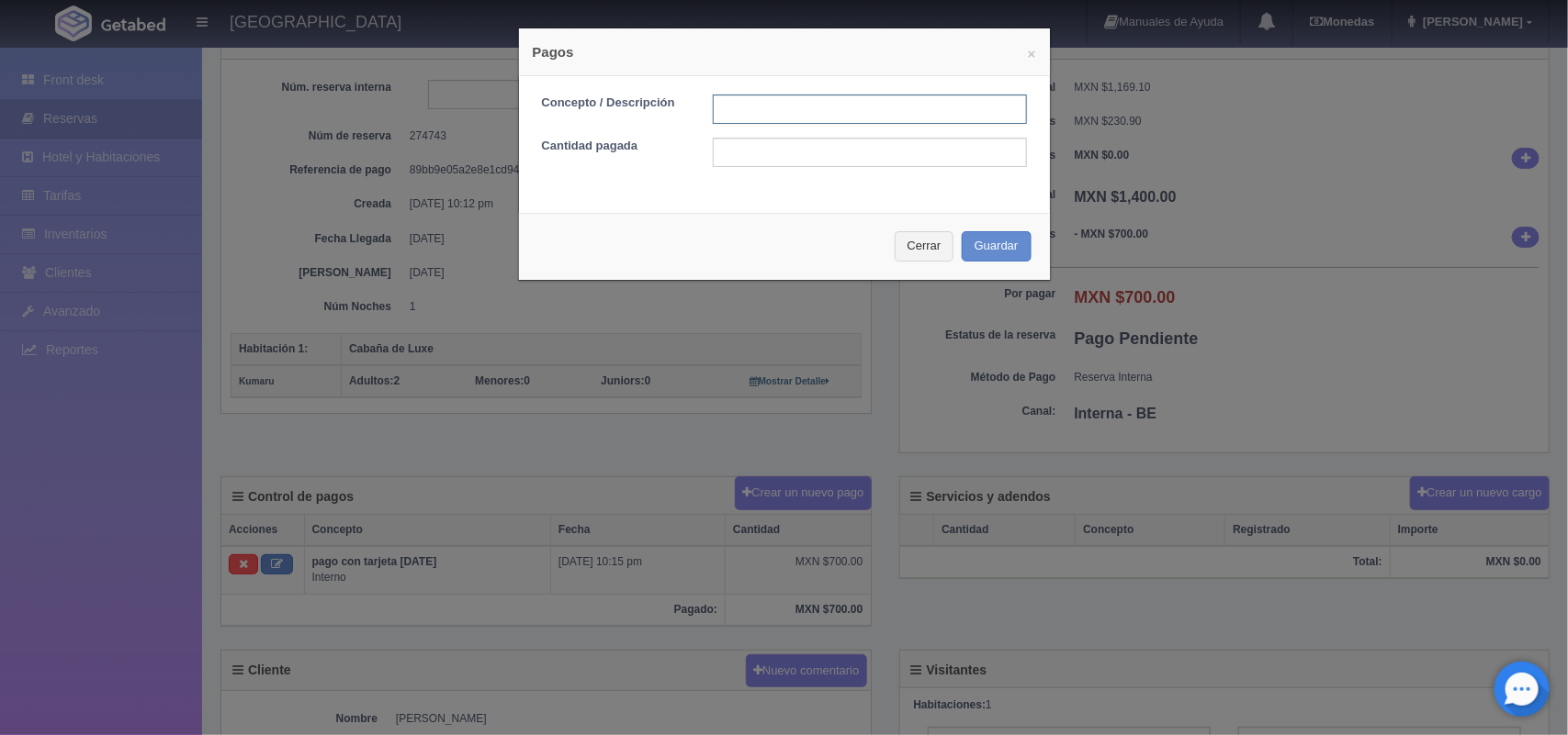
click at [776, 112] on input "text" at bounding box center [869, 109] width 315 height 30
type input "pago efectivo 07/10/2025"
click at [765, 162] on input "text" at bounding box center [869, 152] width 315 height 30
type input "700.00"
click at [985, 249] on button "Guardar" at bounding box center [996, 247] width 70 height 31
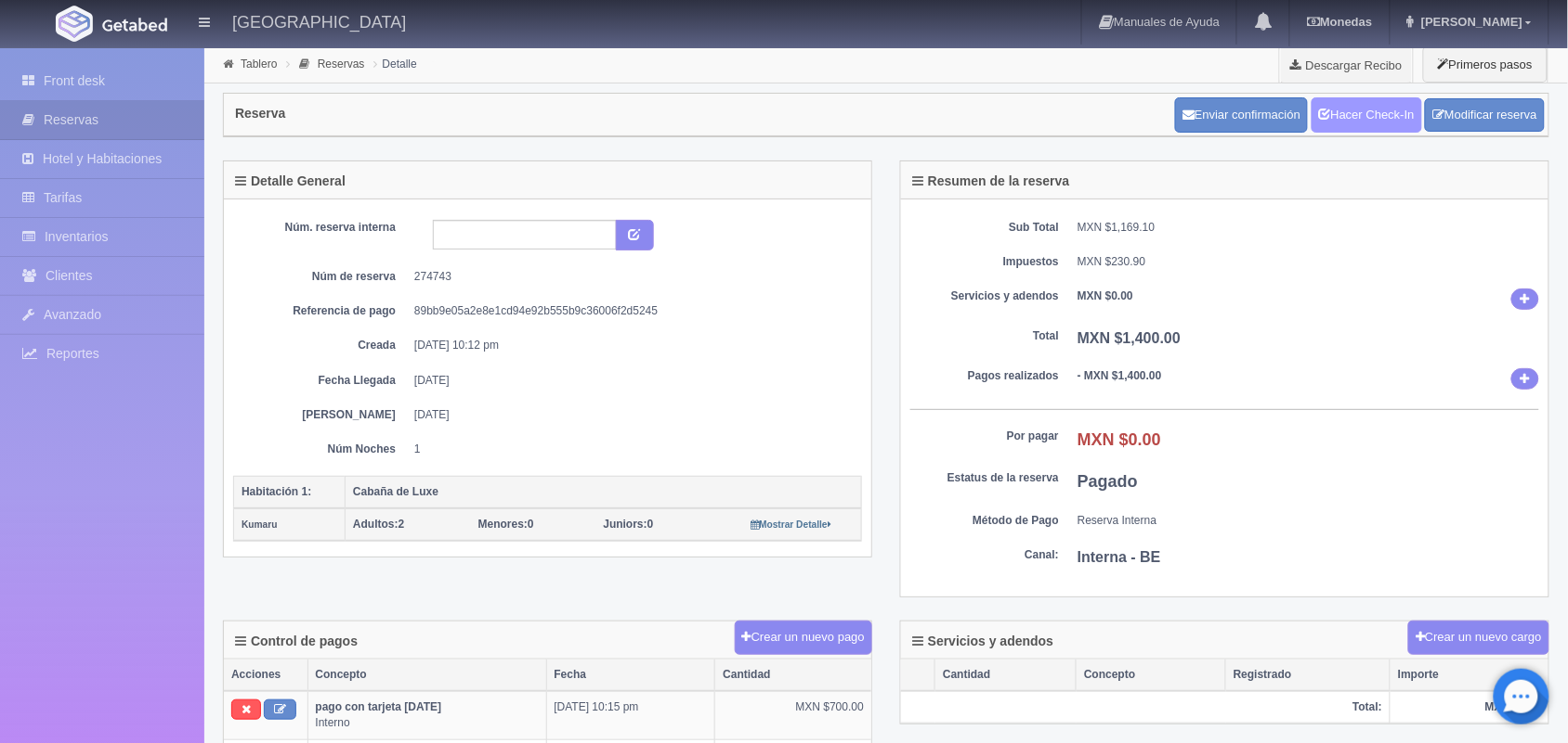
click at [1357, 123] on link "Hacer Check-In" at bounding box center [1366, 115] width 110 height 36
click at [268, 63] on link "Tablero" at bounding box center [258, 64] width 36 height 13
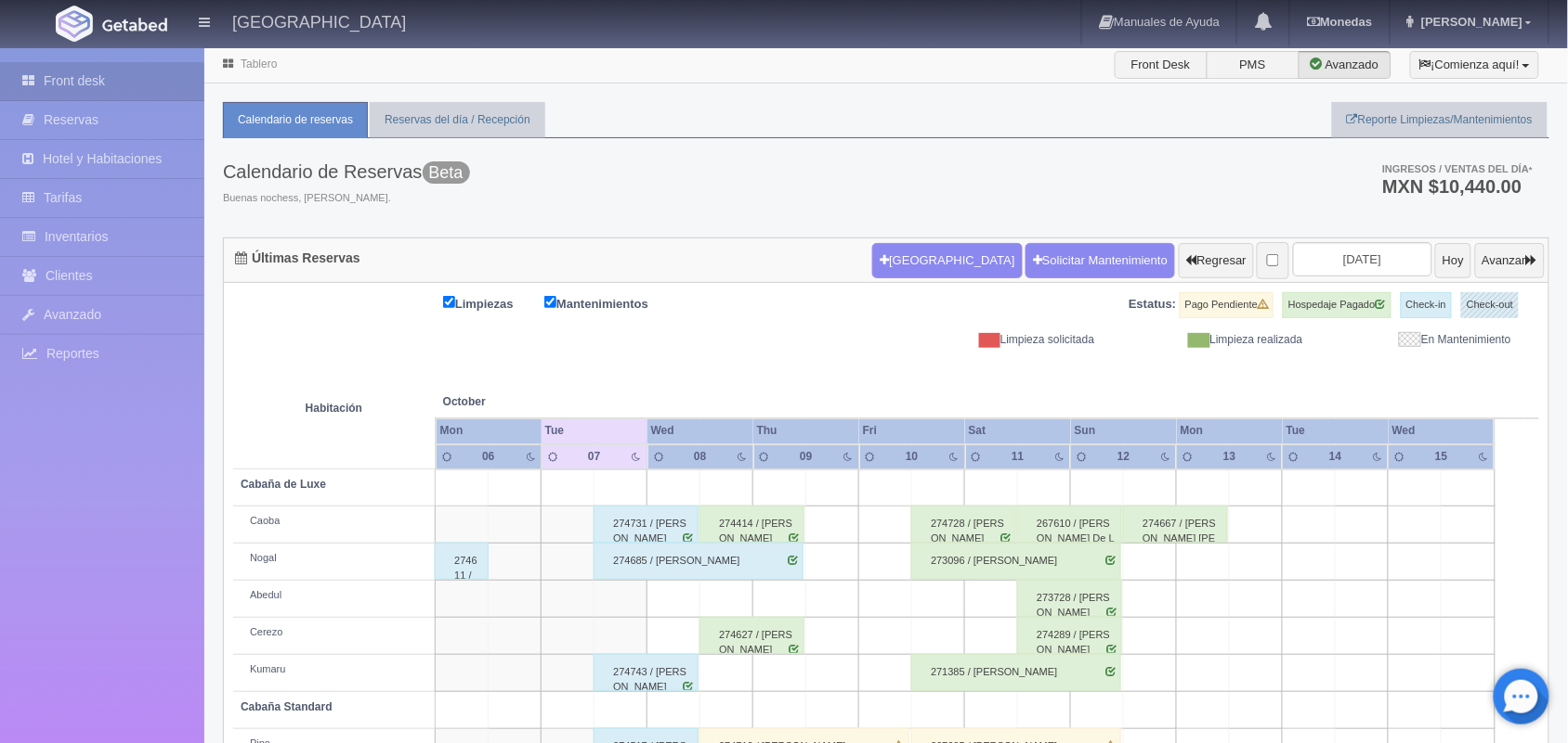
scroll to position [211, 0]
